Goal: Task Accomplishment & Management: Use online tool/utility

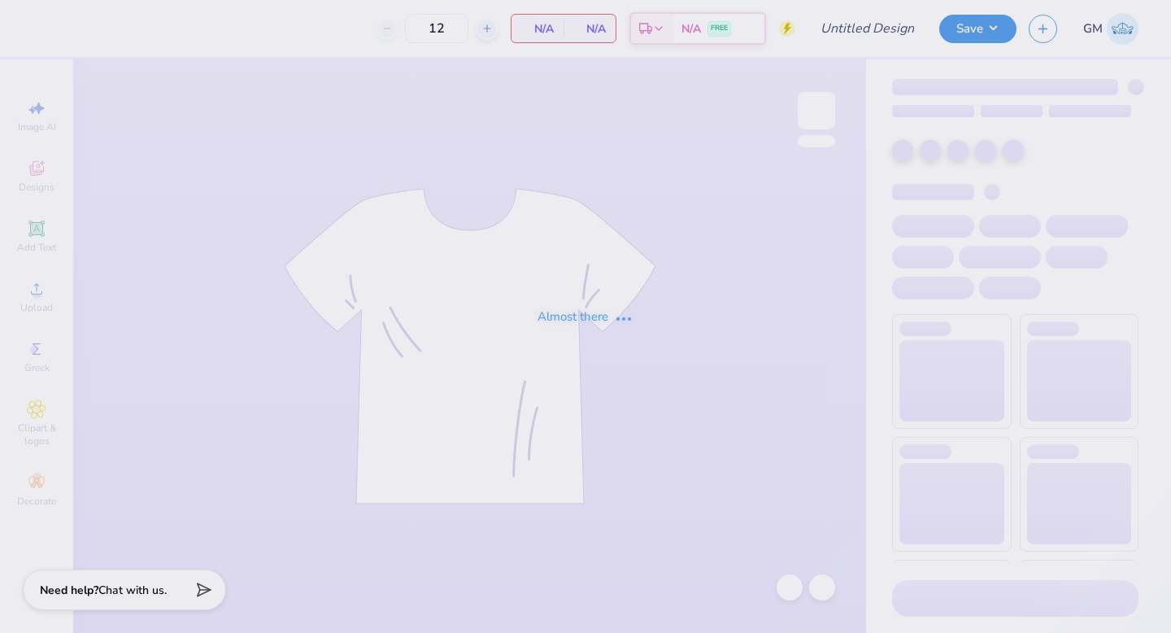
type input "DTD Football Fall Rush"
type input "50"
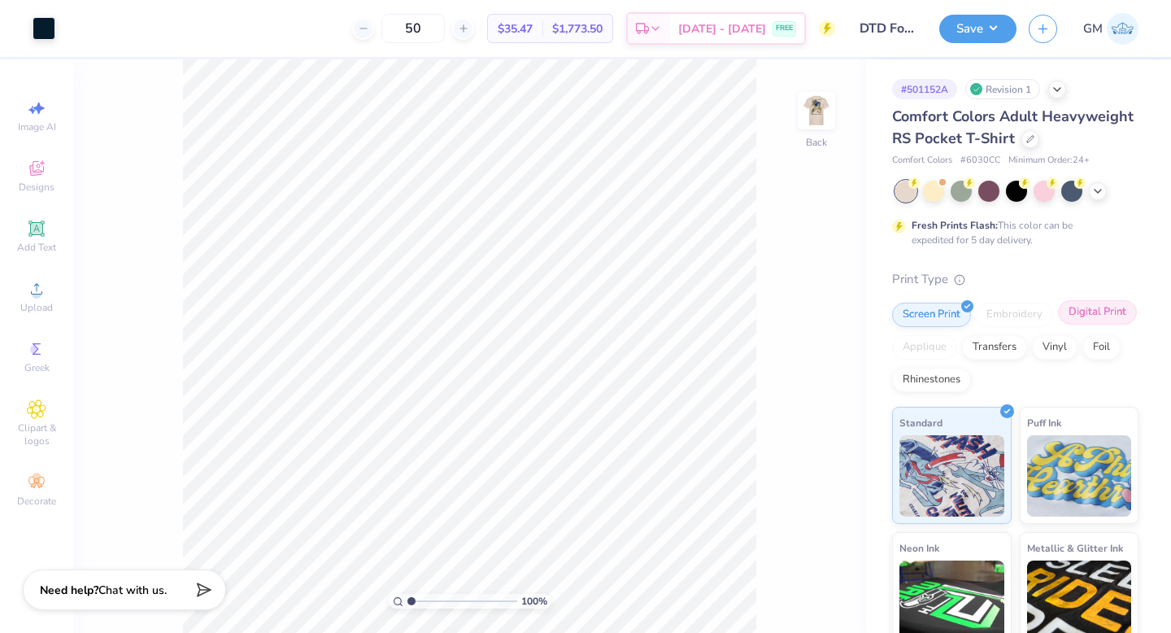
click at [1087, 313] on div "Digital Print" at bounding box center [1097, 312] width 79 height 24
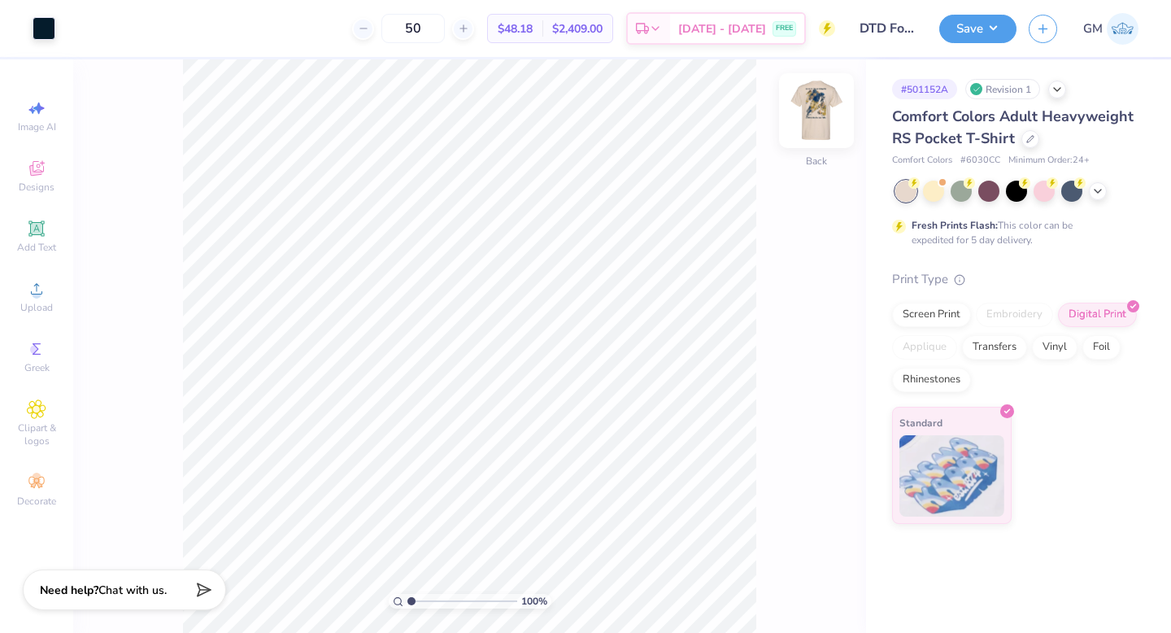
click at [822, 115] on img at bounding box center [816, 110] width 65 height 65
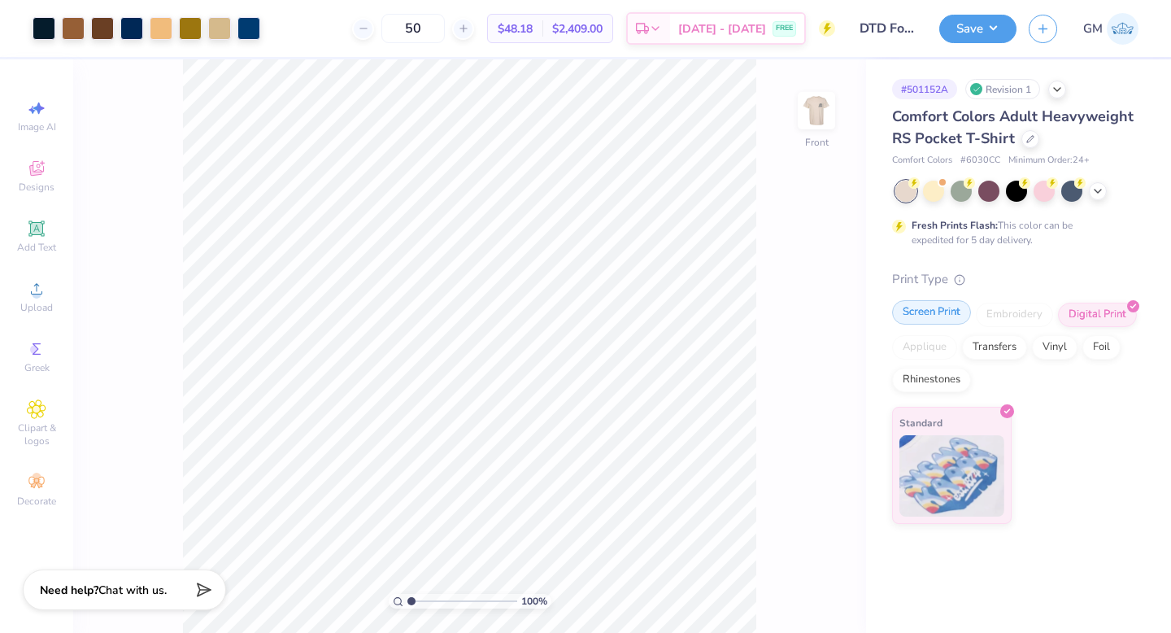
click at [928, 322] on div "Screen Print" at bounding box center [931, 312] width 79 height 24
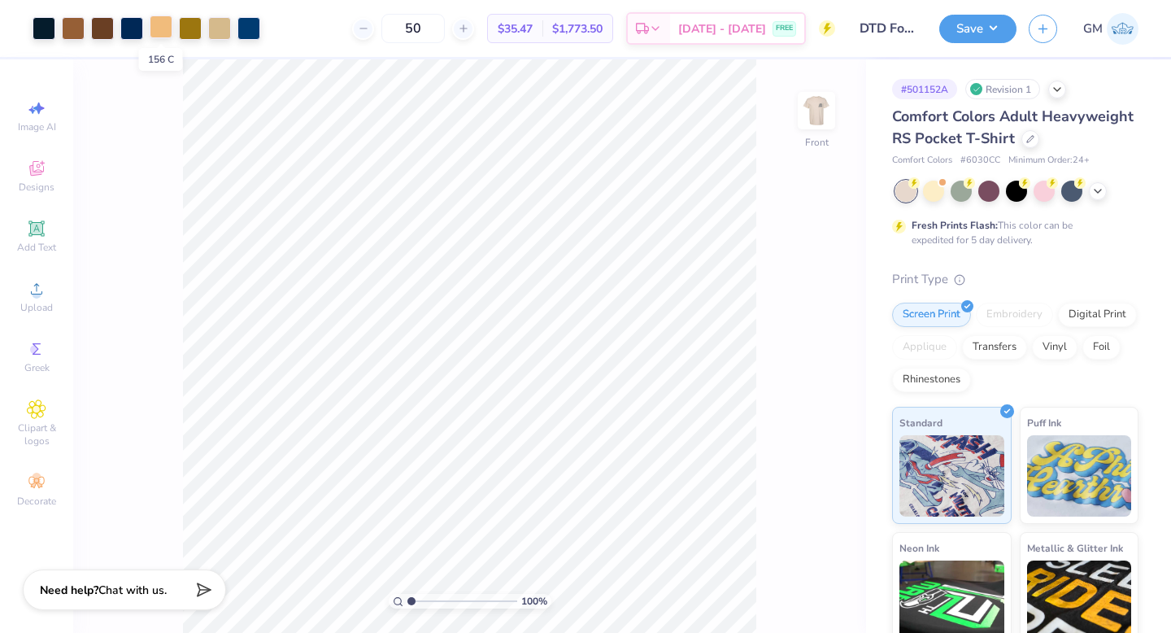
click at [164, 28] on div at bounding box center [161, 26] width 23 height 23
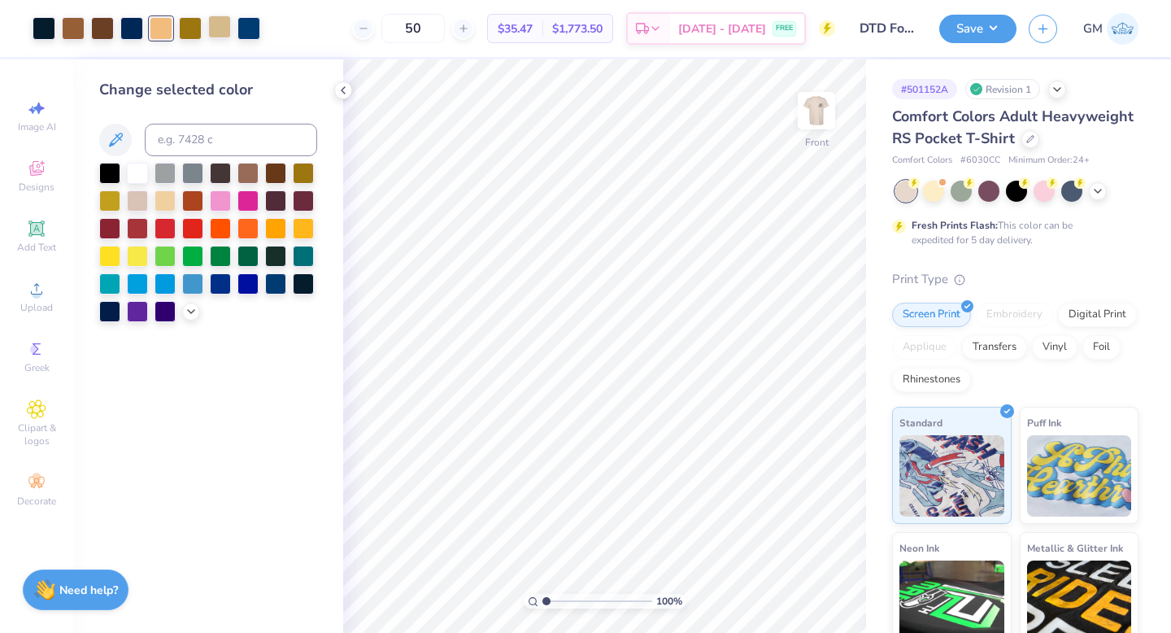
click at [222, 31] on div at bounding box center [219, 26] width 23 height 23
click at [234, 137] on input at bounding box center [231, 140] width 172 height 33
type input "156"
